Goal: Find specific page/section

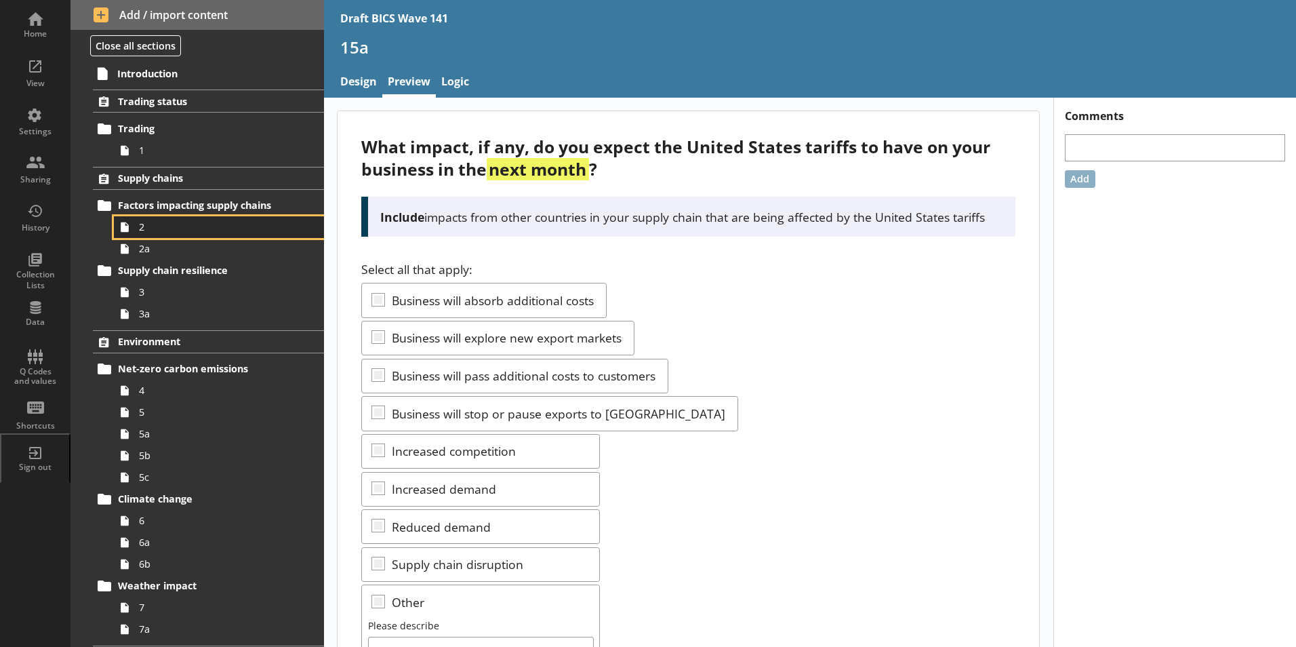
click at [142, 228] on span "2" at bounding box center [214, 226] width 151 height 13
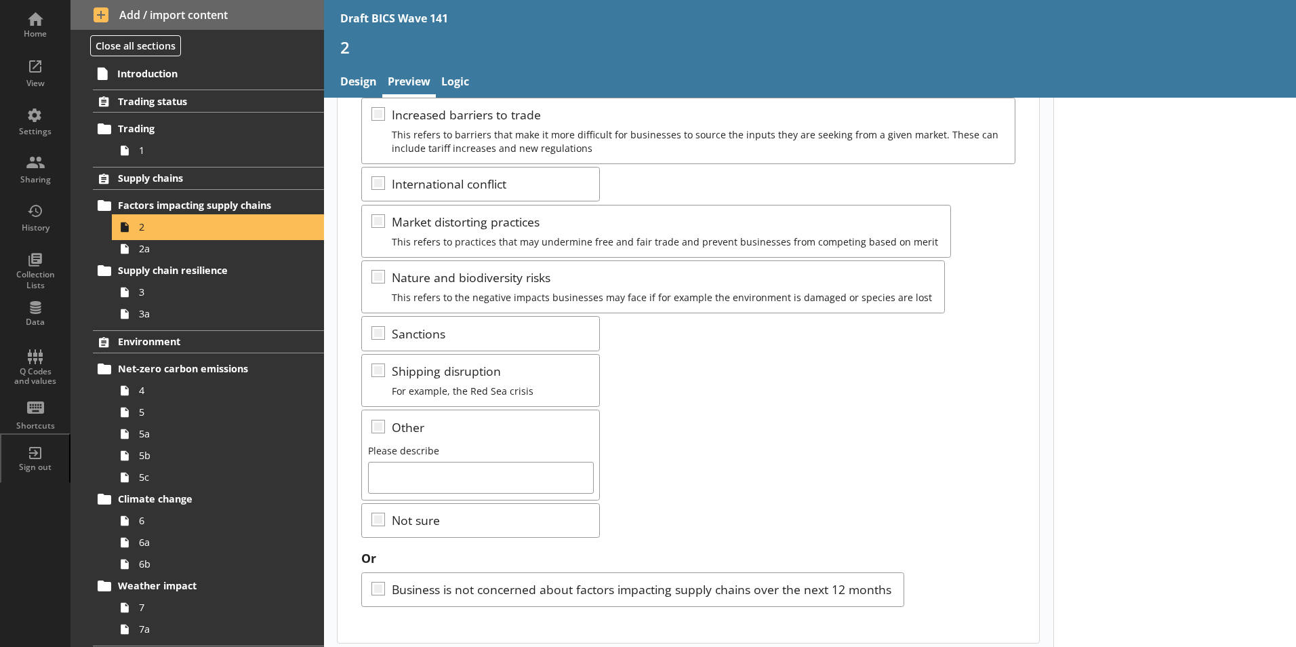
scroll to position [241, 0]
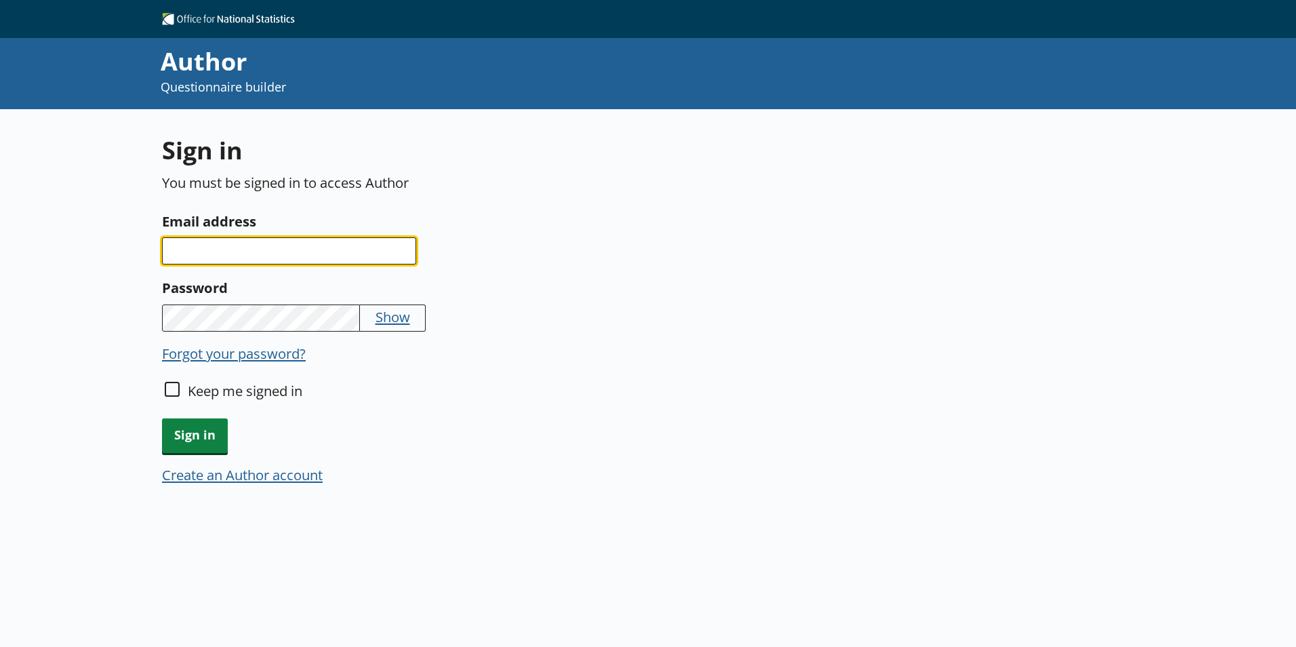
click at [316, 244] on input "Email address" at bounding box center [289, 250] width 254 height 27
type input "[EMAIL_ADDRESS][DOMAIN_NAME]"
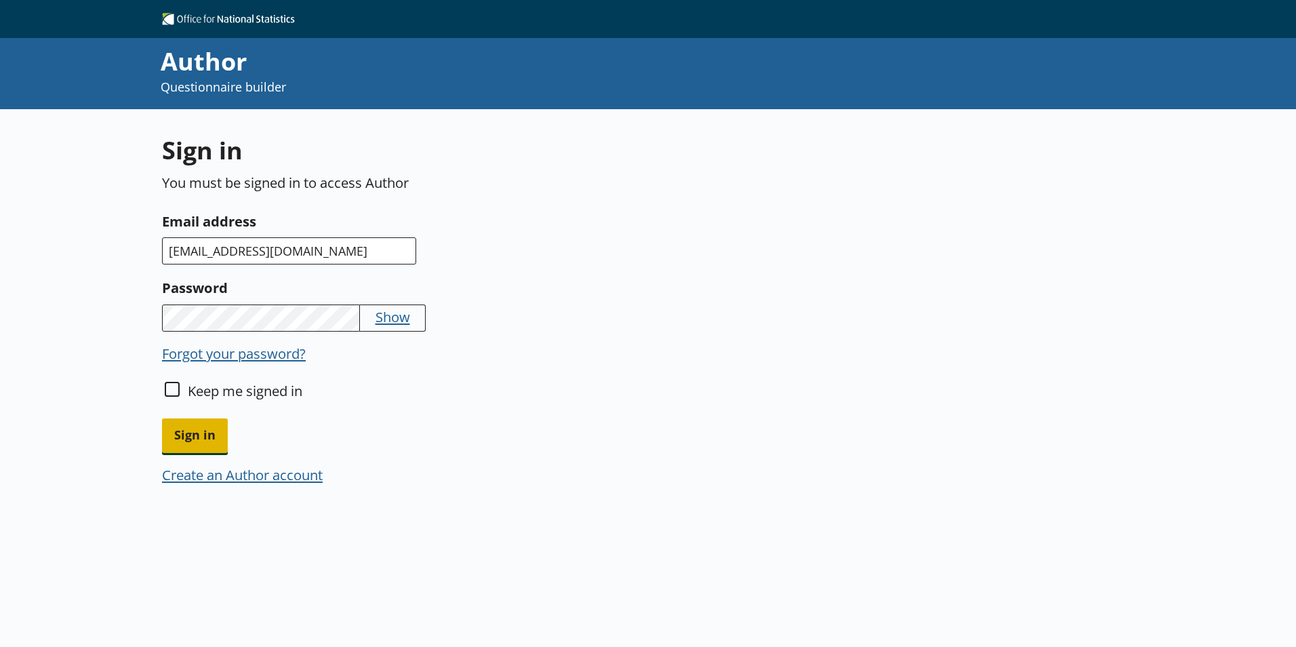
click at [201, 443] on span "Sign in" at bounding box center [195, 435] width 66 height 35
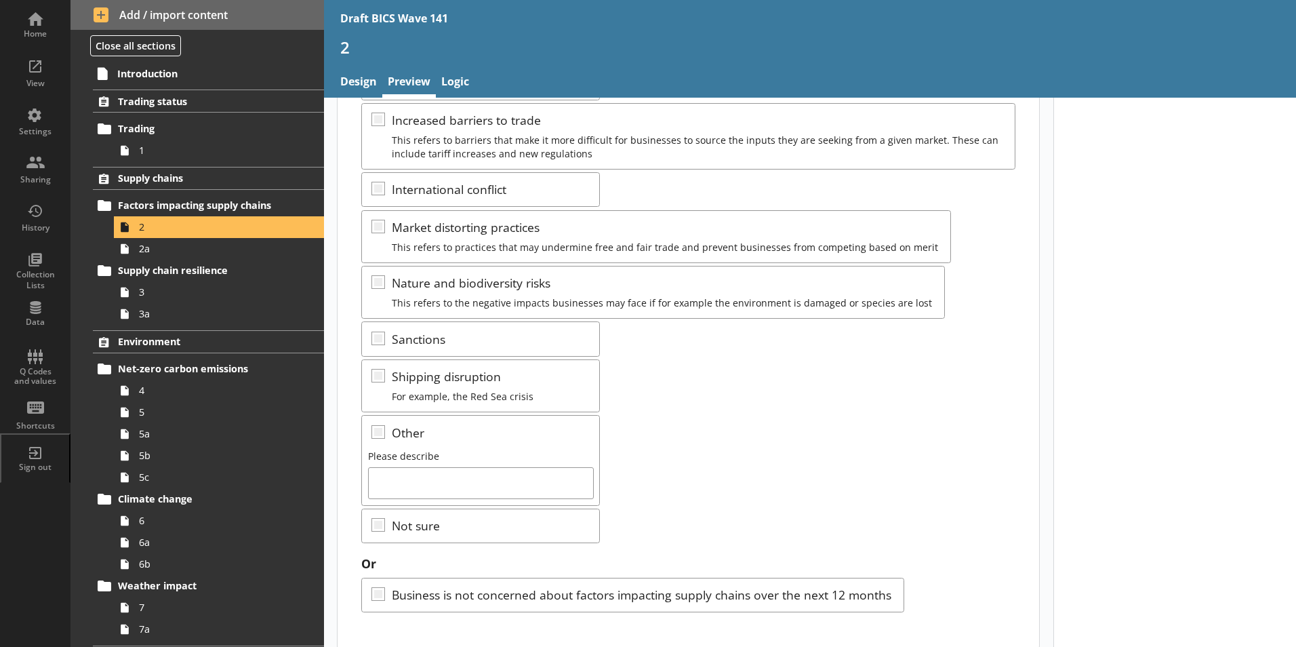
scroll to position [241, 0]
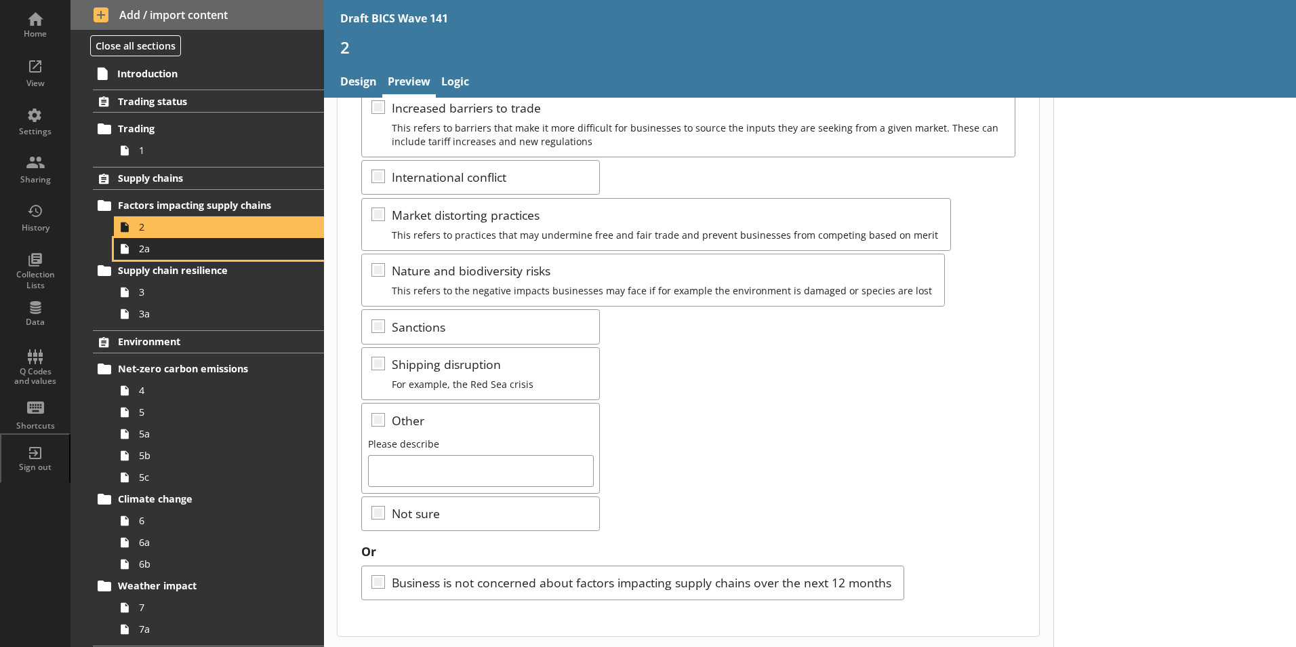
click at [132, 253] on icon at bounding box center [125, 249] width 22 height 22
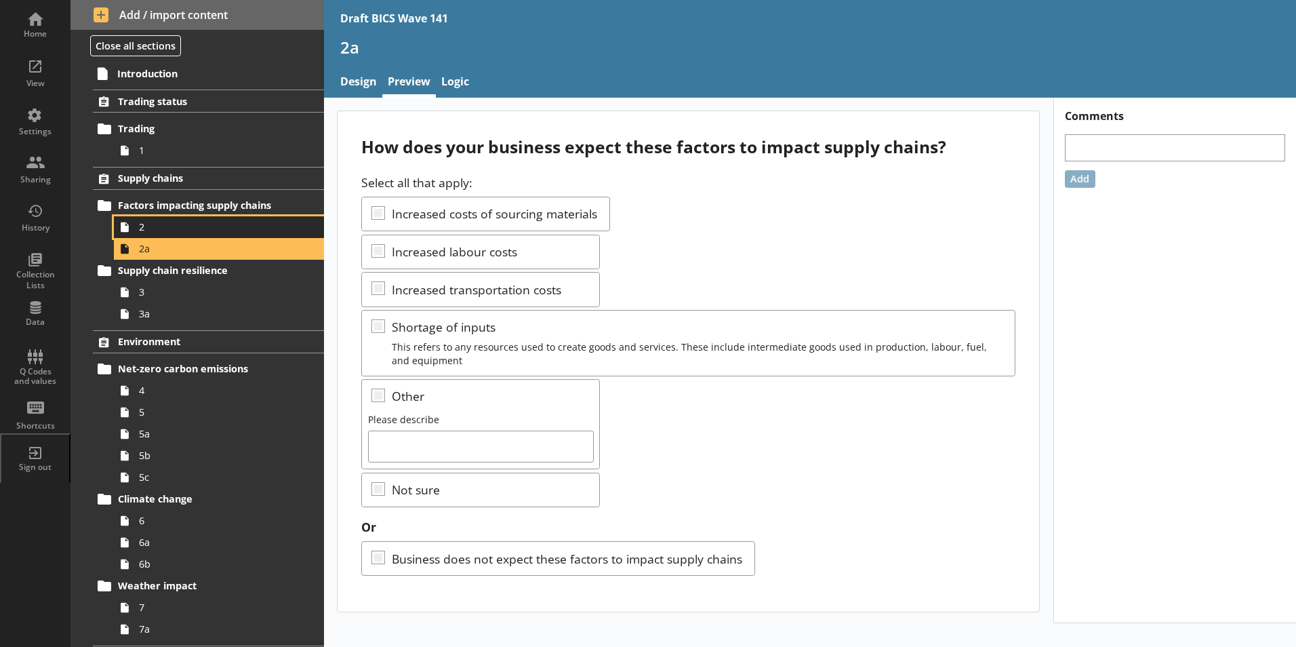
click at [151, 231] on span "2" at bounding box center [214, 226] width 151 height 13
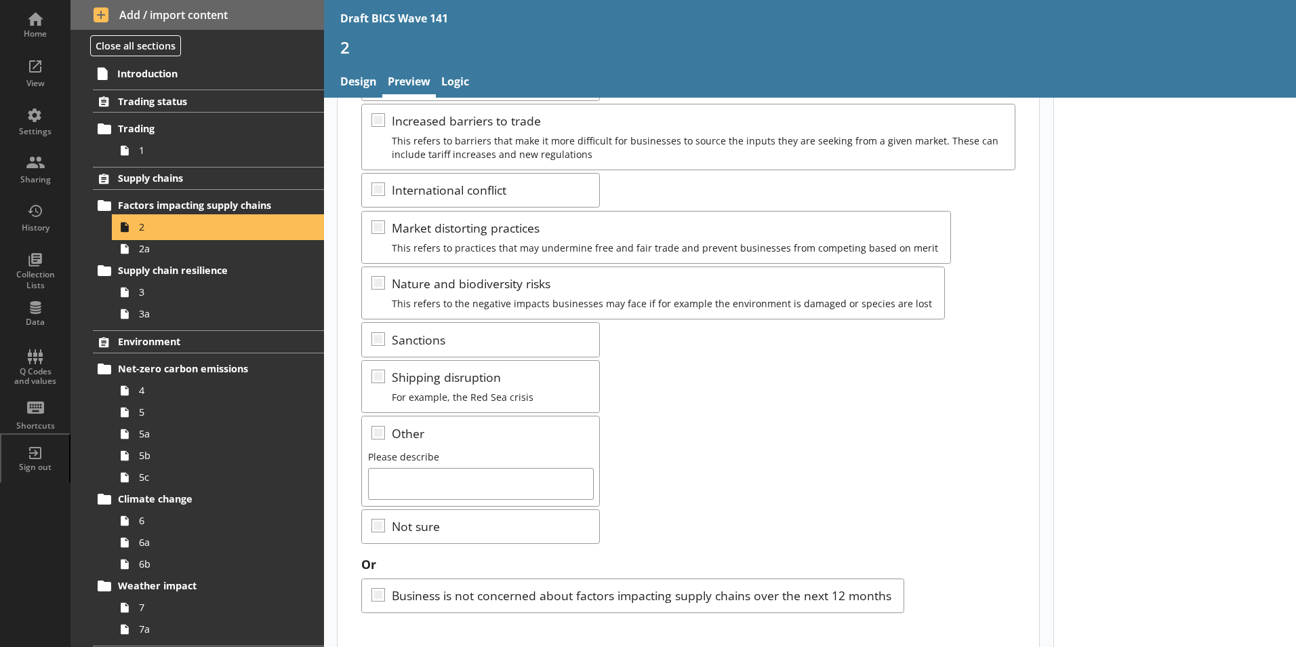
scroll to position [241, 0]
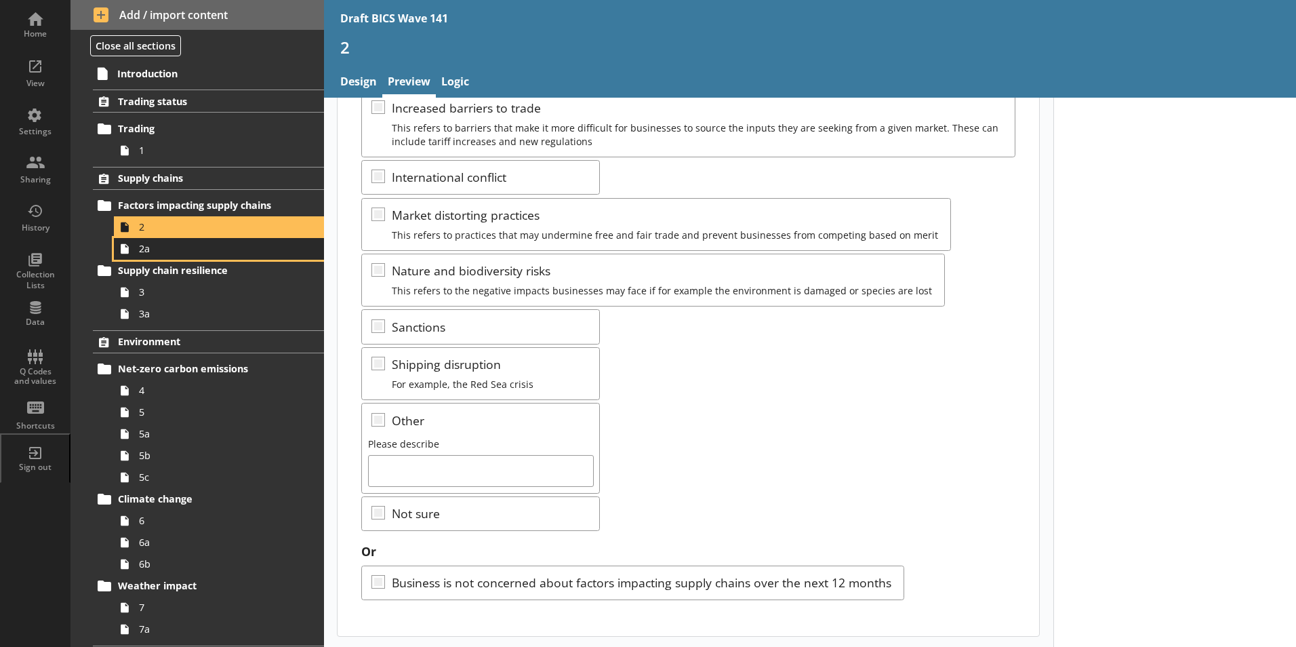
click at [148, 256] on link "2a" at bounding box center [219, 249] width 210 height 22
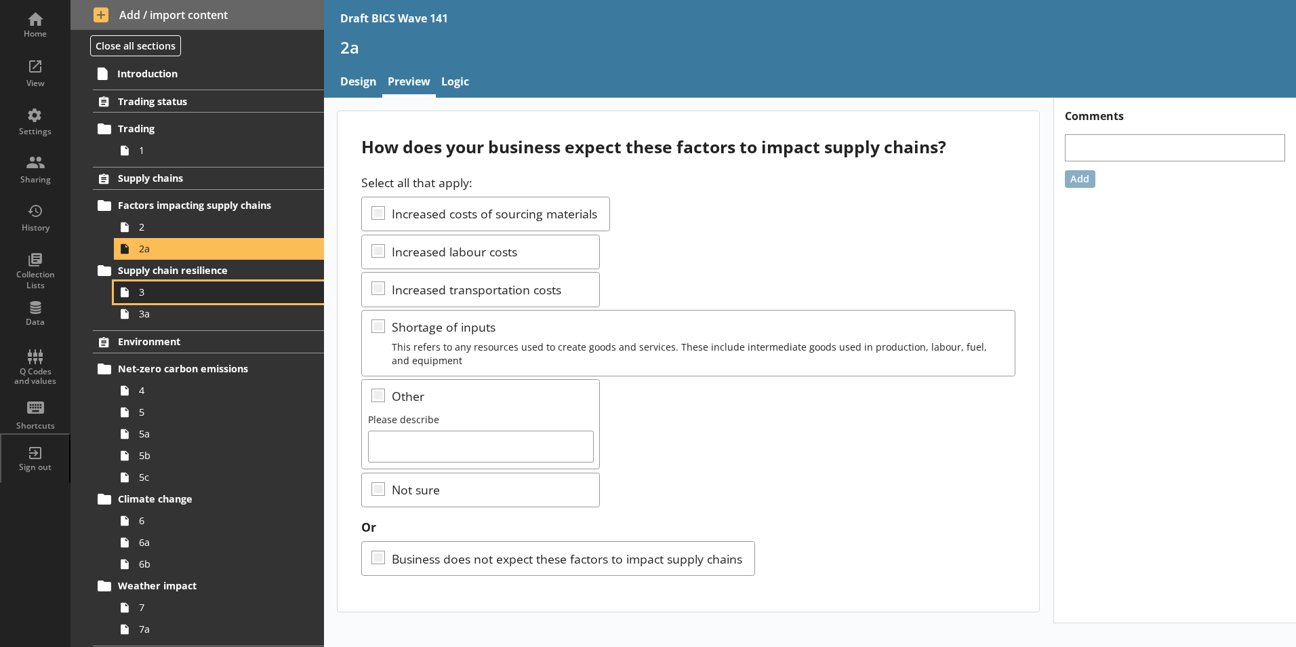
click at [149, 292] on span "3" at bounding box center [214, 291] width 151 height 13
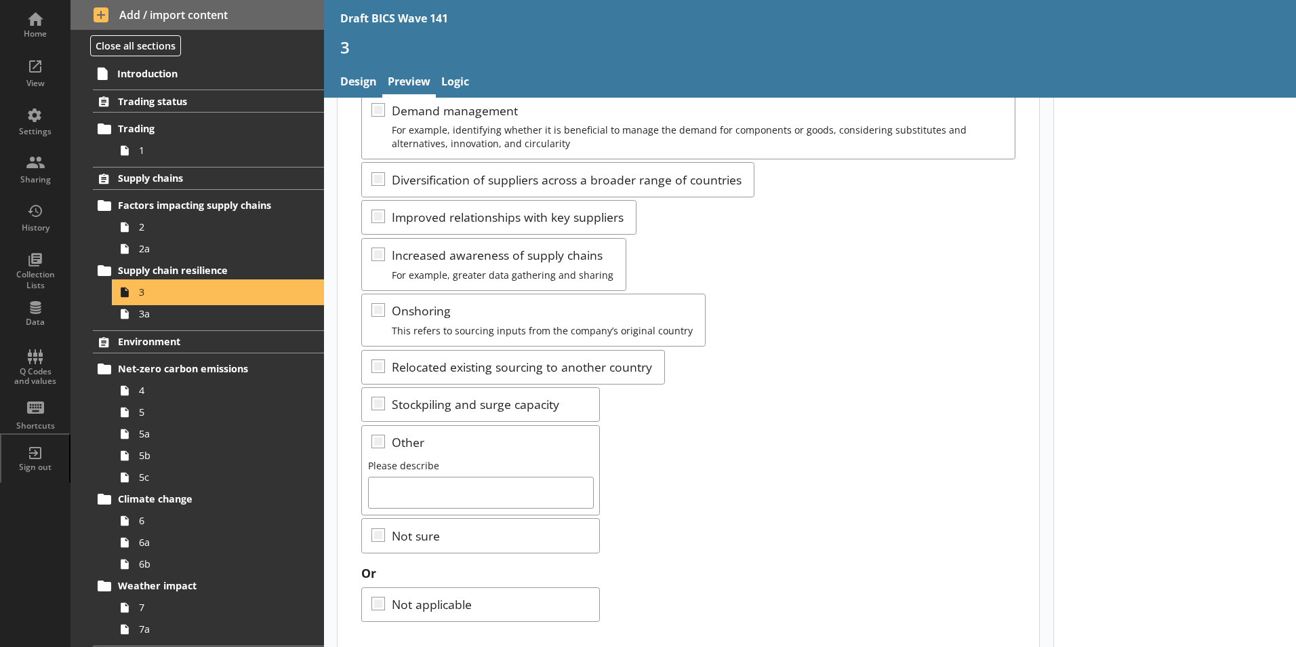
scroll to position [203, 0]
click at [142, 315] on span "3a" at bounding box center [214, 313] width 151 height 13
